Goal: Task Accomplishment & Management: Manage account settings

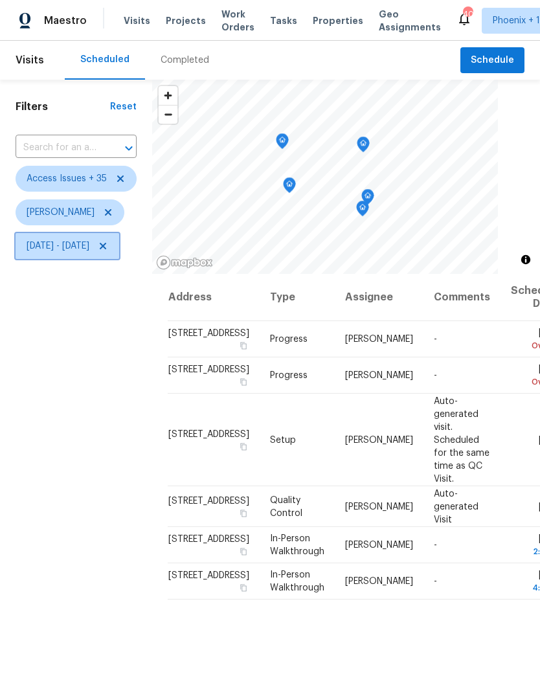
click at [89, 253] on span "[DATE] - [DATE]" at bounding box center [58, 246] width 63 height 13
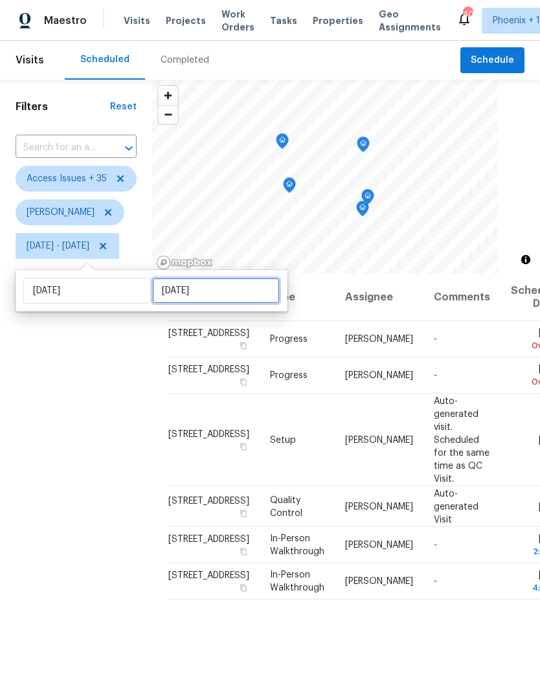
click at [234, 286] on input "[DATE]" at bounding box center [216, 291] width 128 height 26
select select "6"
select select "2025"
select select "7"
select select "2025"
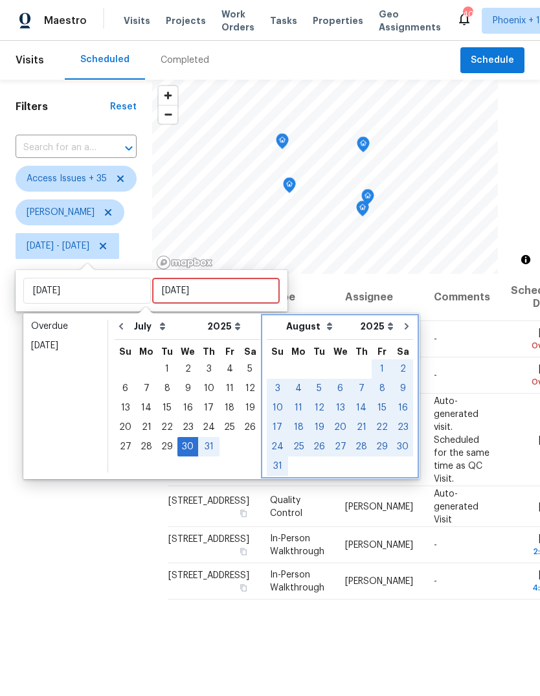
click at [402, 325] on icon "Go to next month" at bounding box center [407, 326] width 10 height 10
select select "7"
select select "8"
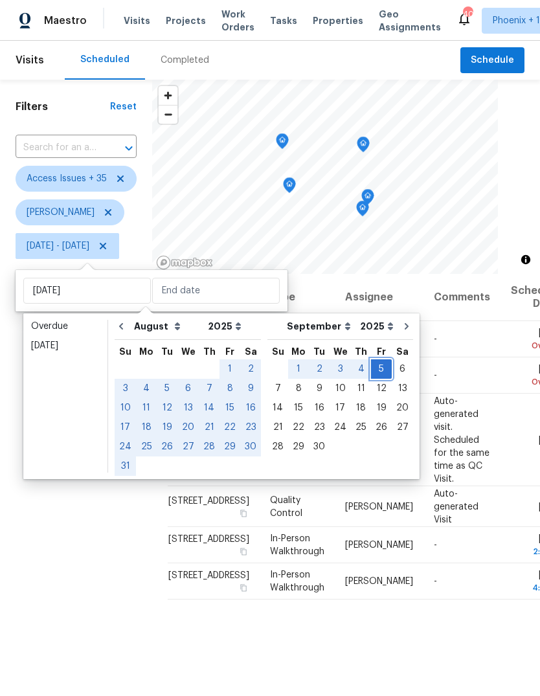
click at [372, 371] on div "5" at bounding box center [381, 369] width 21 height 18
type input "[DATE]"
select select "6"
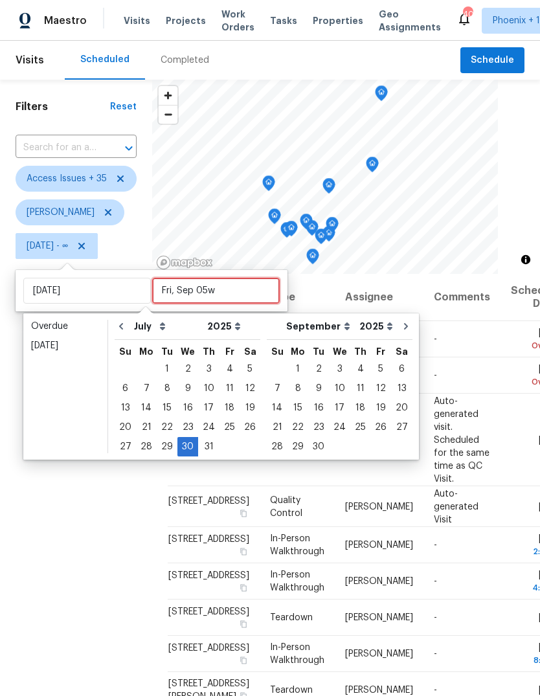
type input "[DATE]"
click at [106, 576] on div "Filters Reset ​ Access Issues + 35 [PERSON_NAME][DATE] - ∞" at bounding box center [76, 455] width 152 height 751
